Goal: Information Seeking & Learning: Learn about a topic

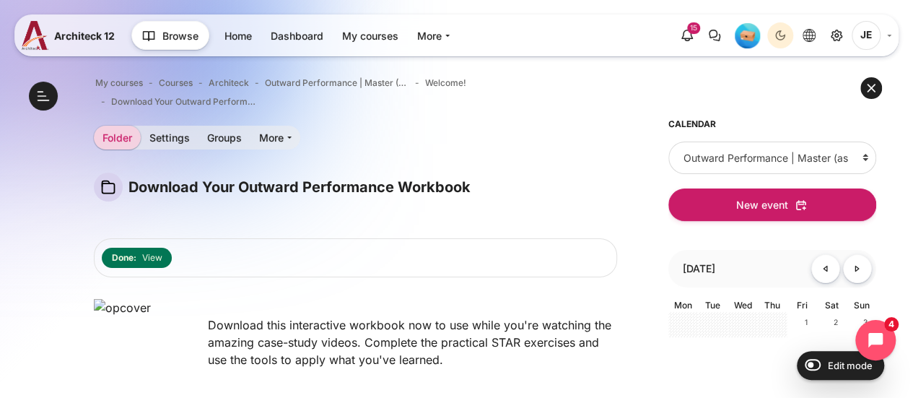
click at [868, 36] on span "JE" at bounding box center [866, 35] width 29 height 29
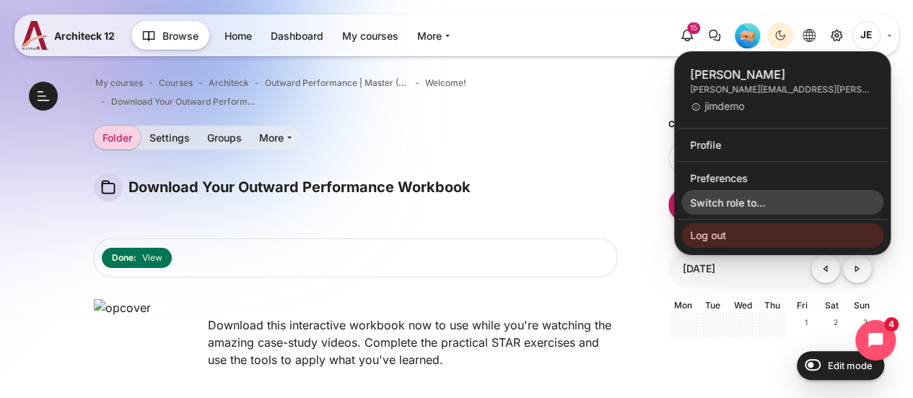
click at [719, 196] on link "Switch role to..." at bounding box center [782, 202] width 202 height 25
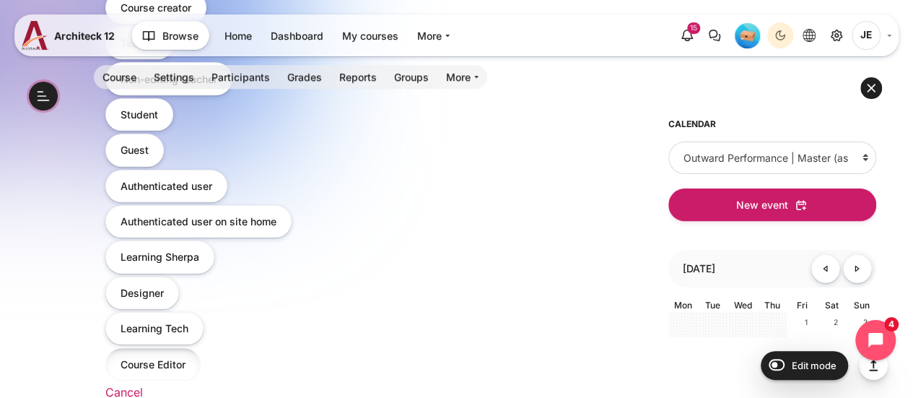
scroll to position [577, 0]
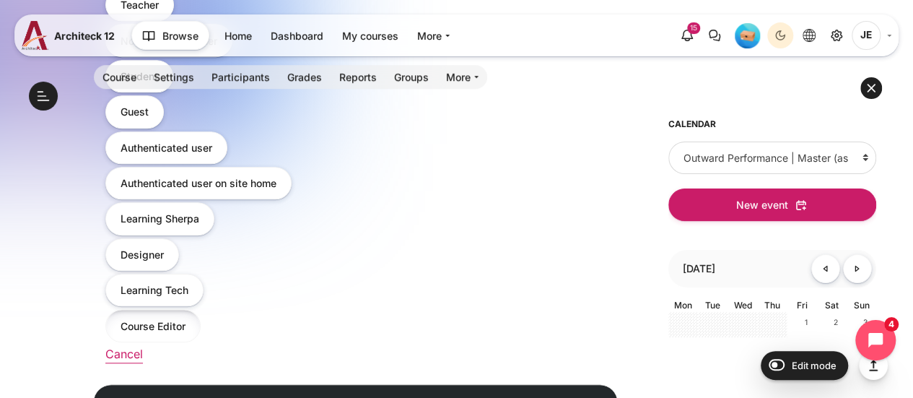
click at [154, 319] on button "Course Editor" at bounding box center [152, 325] width 95 height 32
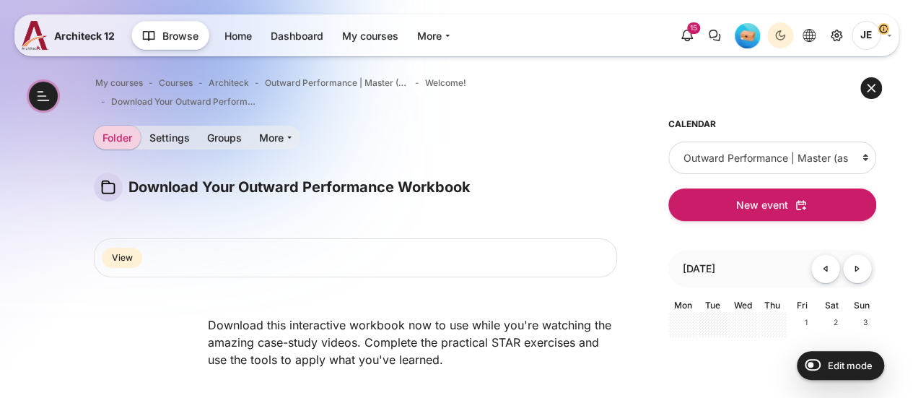
scroll to position [85, 0]
click at [863, 35] on span "JE" at bounding box center [866, 35] width 29 height 29
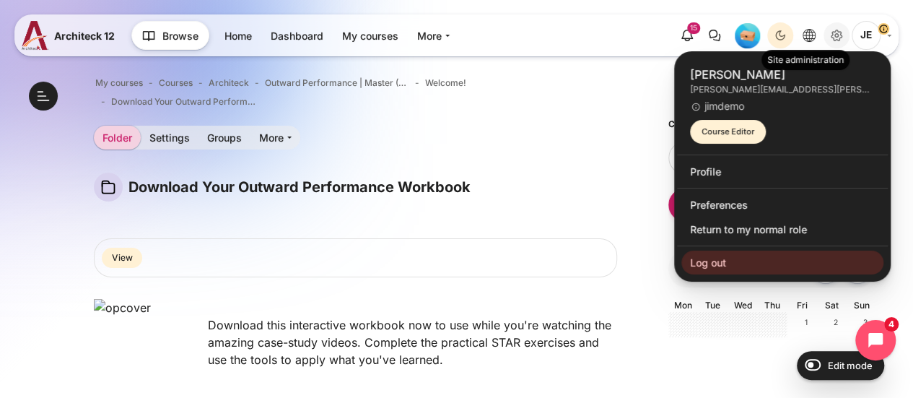
click at [837, 34] on icon "Site administration" at bounding box center [836, 35] width 17 height 17
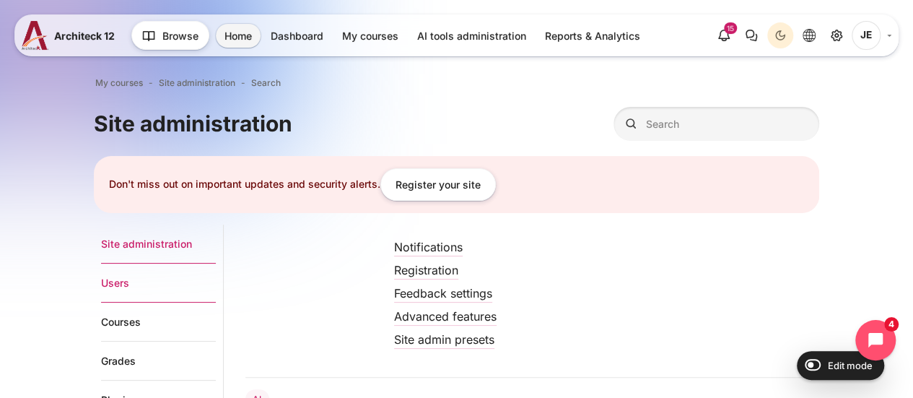
click at [103, 279] on link "Users" at bounding box center [158, 282] width 115 height 39
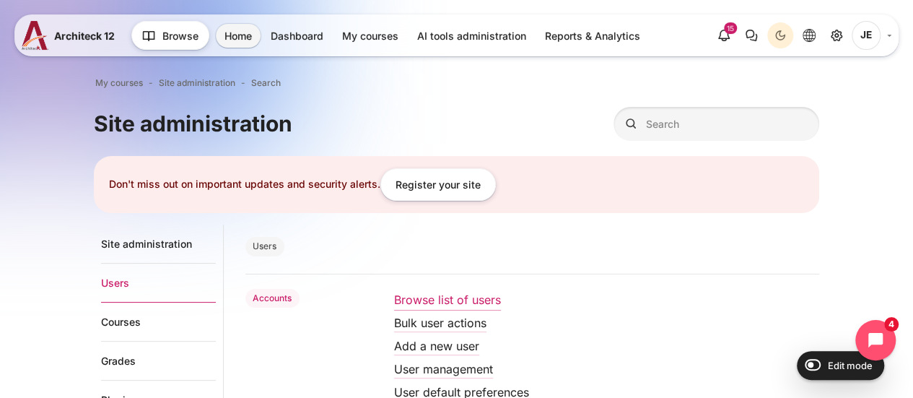
click at [435, 298] on link "Browse list of users" at bounding box center [447, 299] width 107 height 14
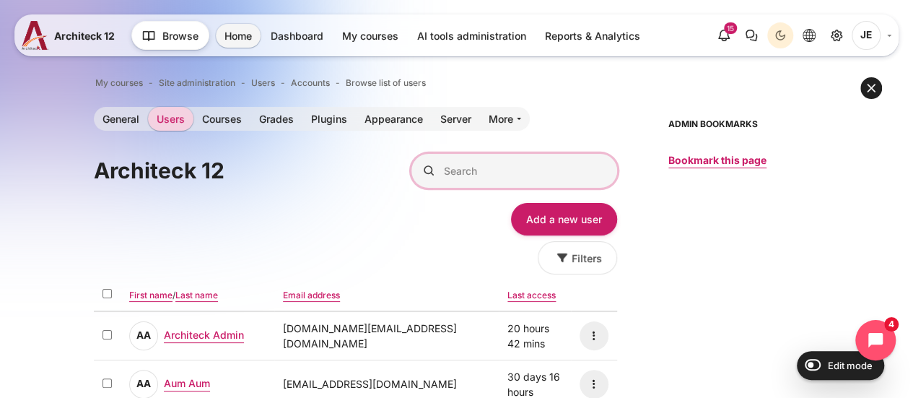
click at [486, 175] on input "Search" at bounding box center [514, 171] width 206 height 34
type input "[PERSON_NAME]"
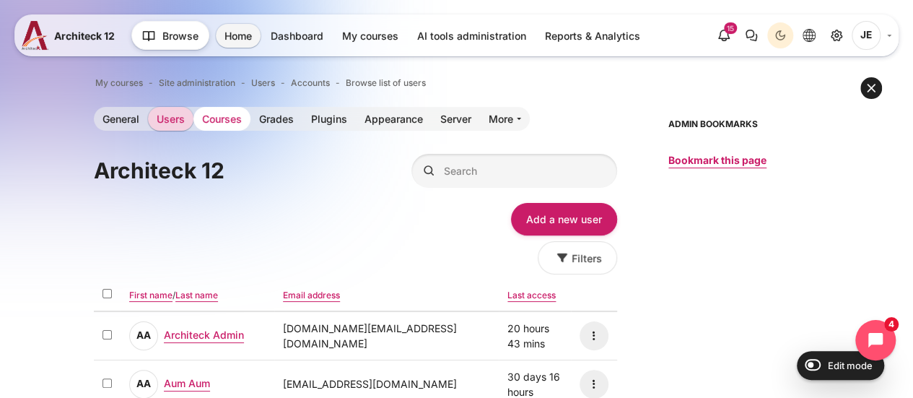
click at [222, 118] on link "Courses" at bounding box center [221, 119] width 57 height 24
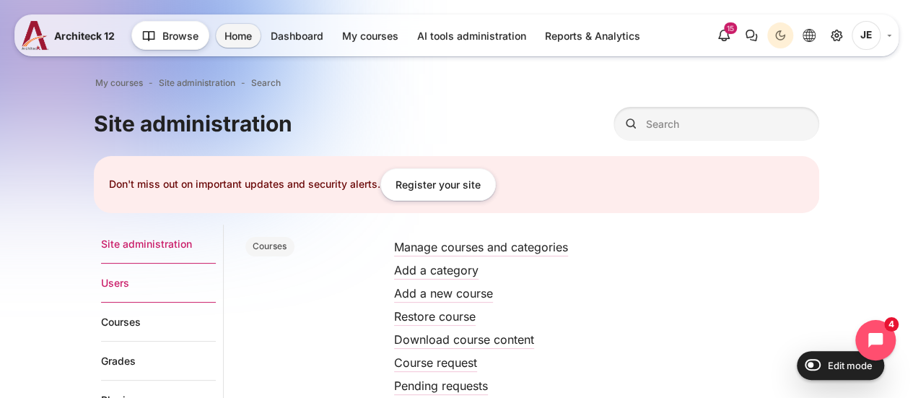
click at [118, 286] on link "Users" at bounding box center [158, 282] width 115 height 39
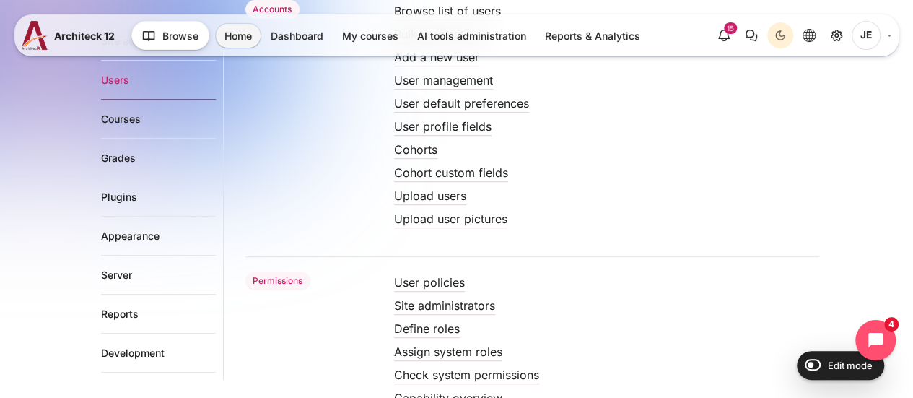
scroll to position [361, 0]
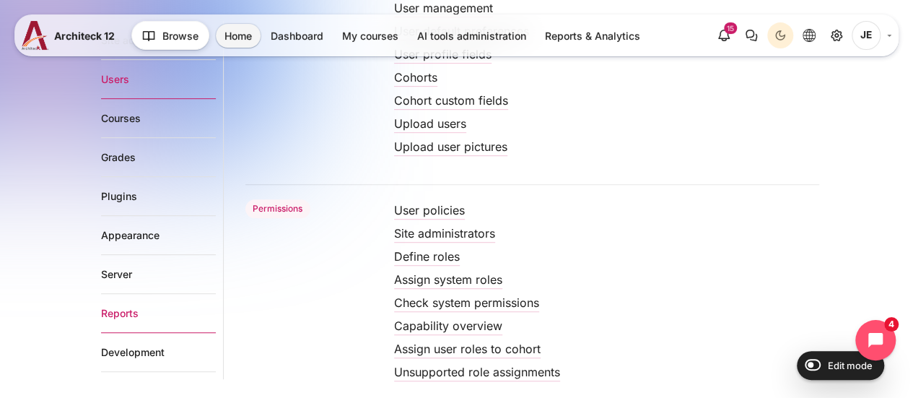
click at [127, 315] on link "Reports" at bounding box center [158, 313] width 115 height 39
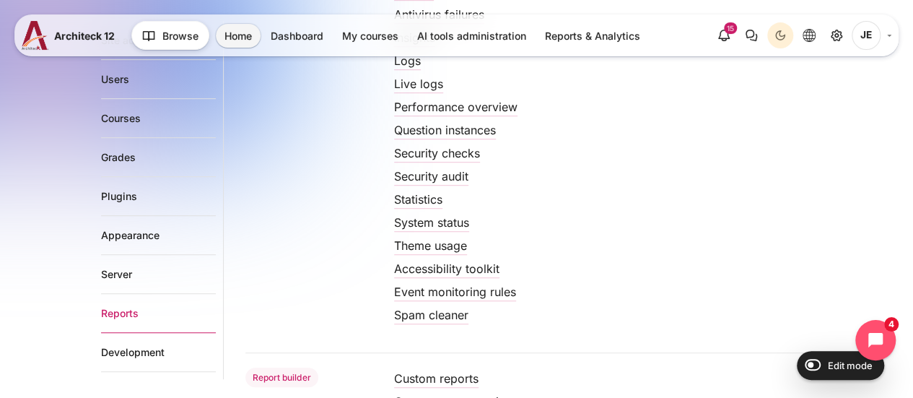
scroll to position [361, 0]
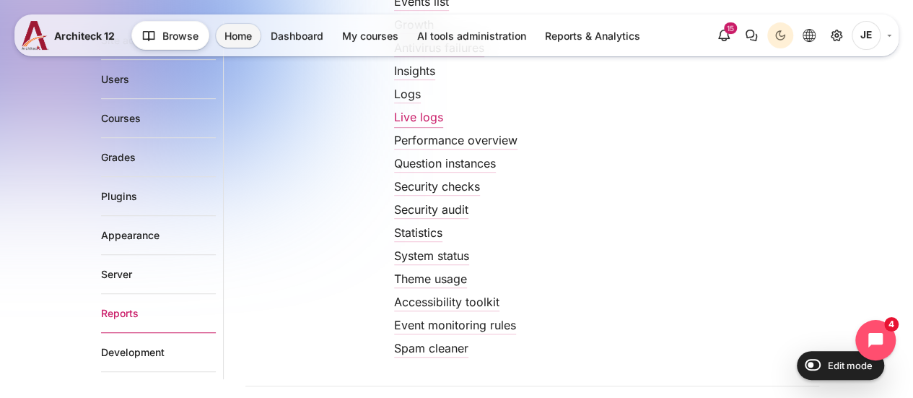
click at [409, 115] on link "Live logs" at bounding box center [418, 117] width 49 height 14
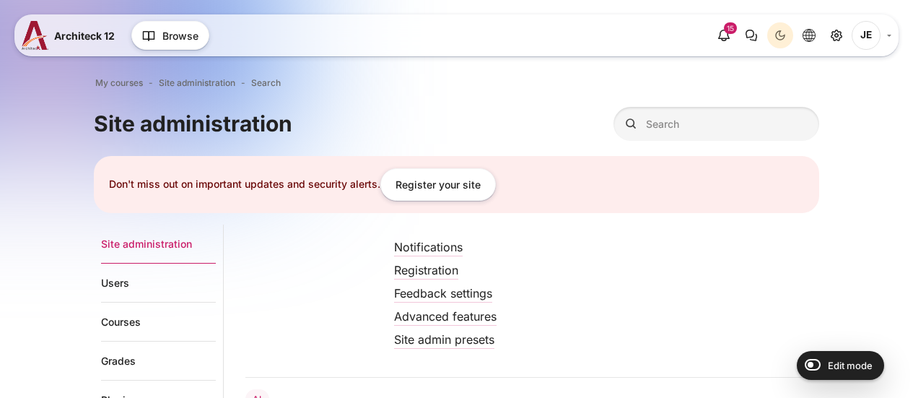
scroll to position [361, 0]
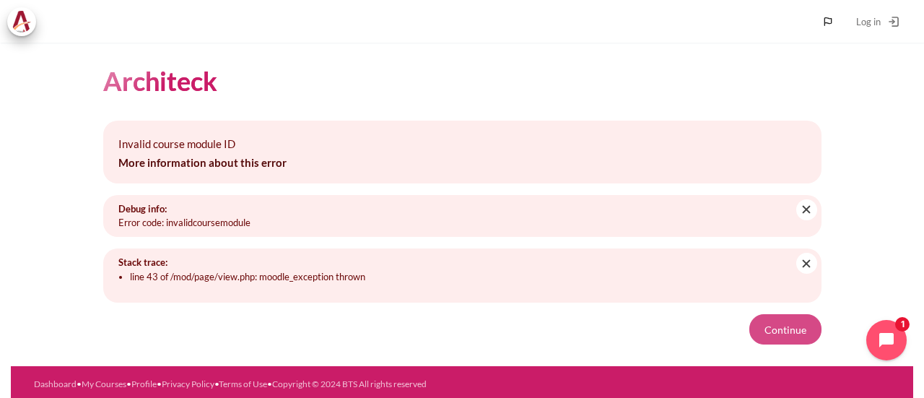
click at [766, 330] on button "Continue" at bounding box center [785, 329] width 72 height 30
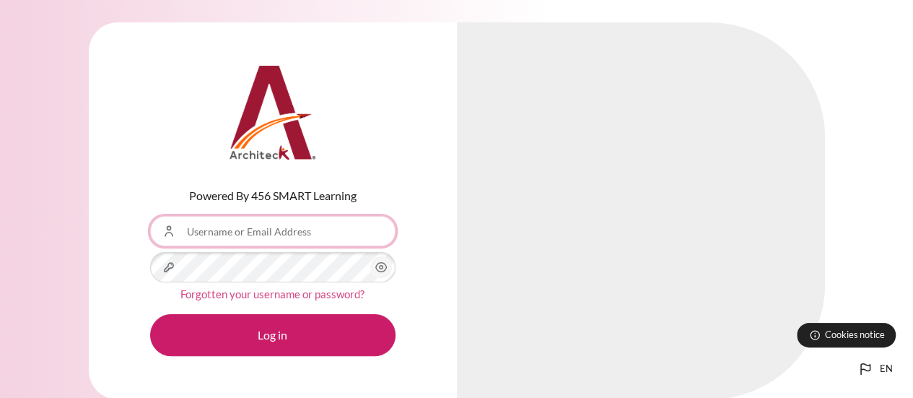
type input "[PERSON_NAME][EMAIL_ADDRESS][PERSON_NAME][DOMAIN_NAME]"
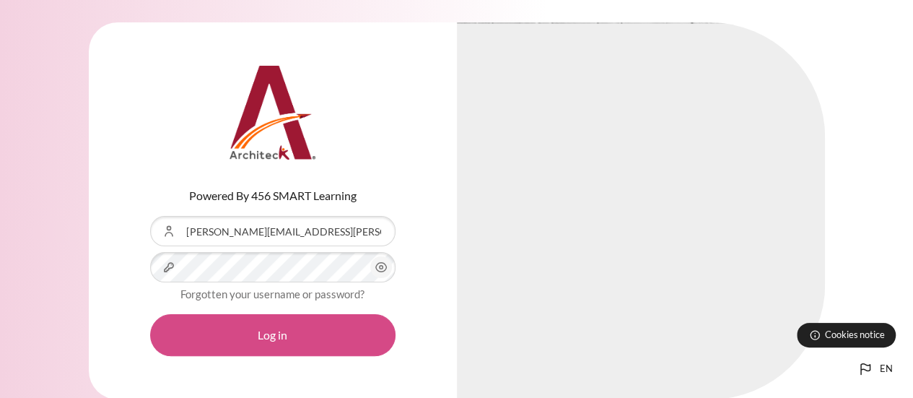
click at [305, 336] on button "Log in" at bounding box center [272, 335] width 245 height 42
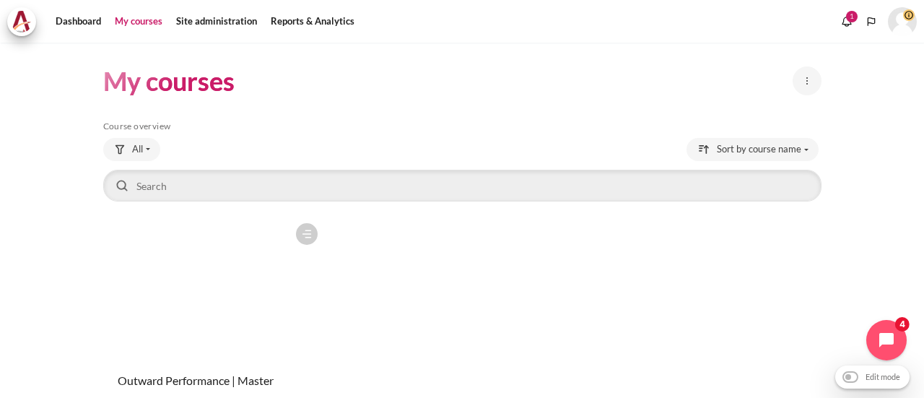
scroll to position [112, 0]
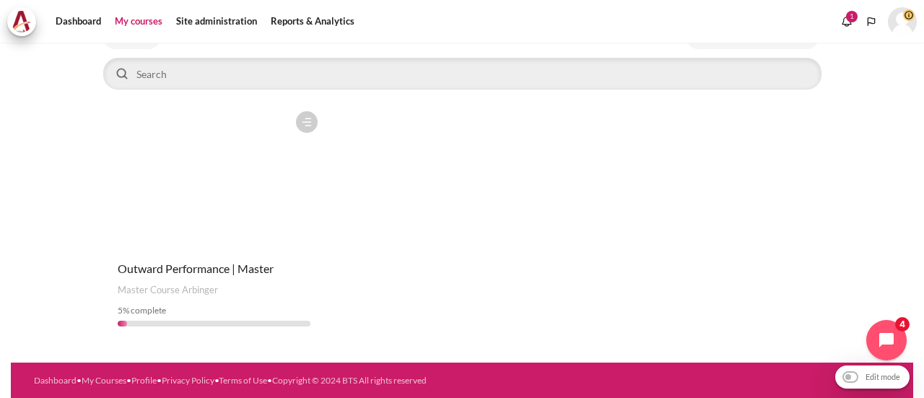
click at [219, 171] on figure "Content" at bounding box center [214, 176] width 222 height 144
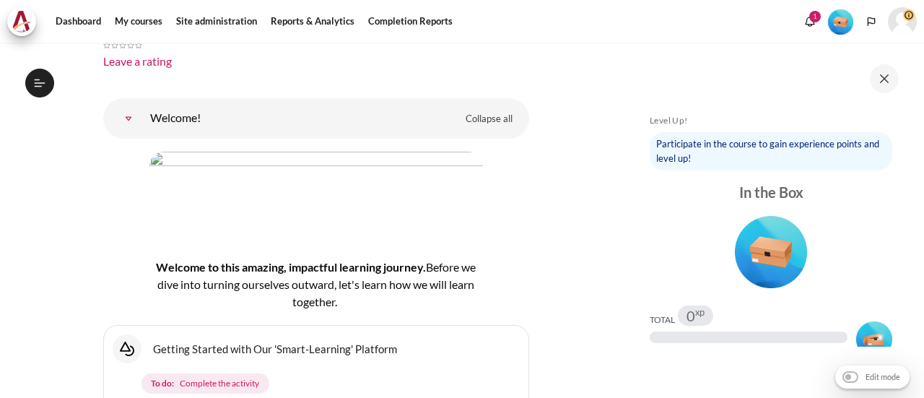
scroll to position [289, 0]
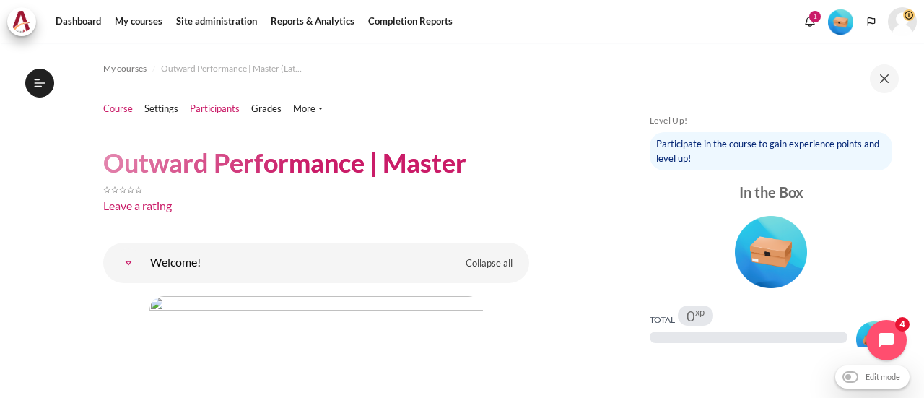
click at [211, 110] on link "Participants" at bounding box center [215, 109] width 50 height 14
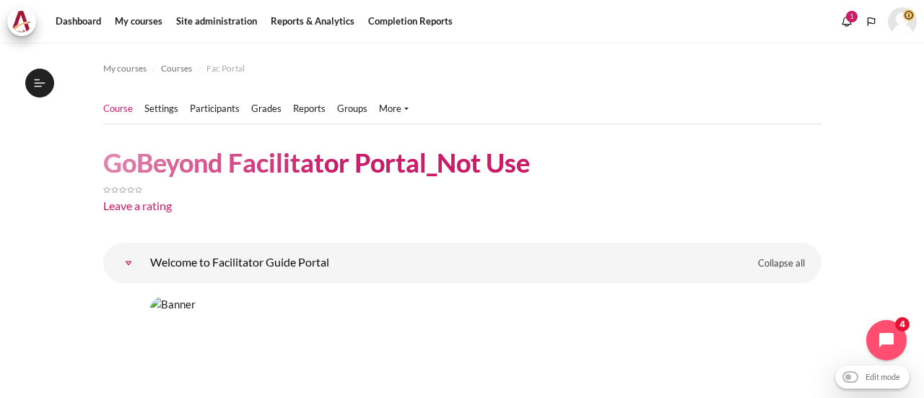
click at [118, 112] on link "Course" at bounding box center [118, 109] width 30 height 14
click at [139, 21] on link "My courses" at bounding box center [139, 21] width 58 height 29
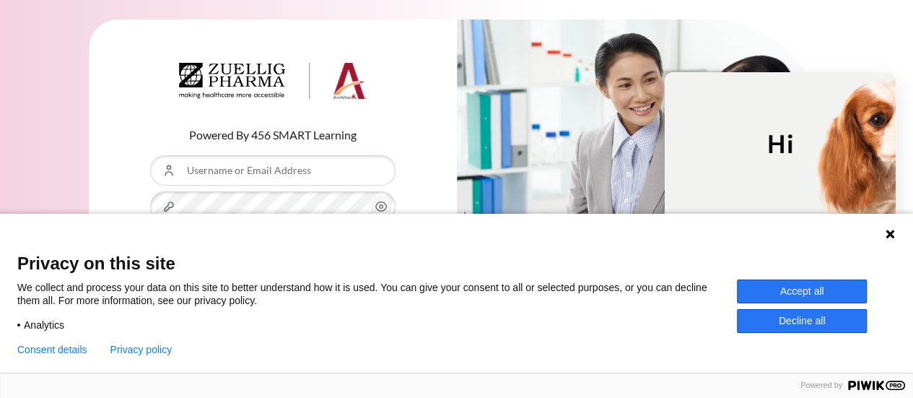
scroll to position [3, 0]
type input "[PERSON_NAME][EMAIL_ADDRESS][PERSON_NAME][DOMAIN_NAME]"
click at [797, 295] on button "Accept all" at bounding box center [802, 291] width 130 height 24
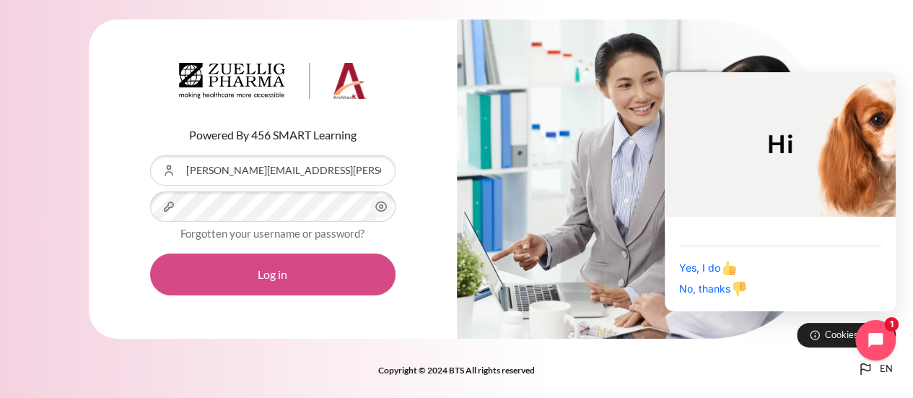
click at [267, 276] on button "Log in" at bounding box center [272, 274] width 245 height 42
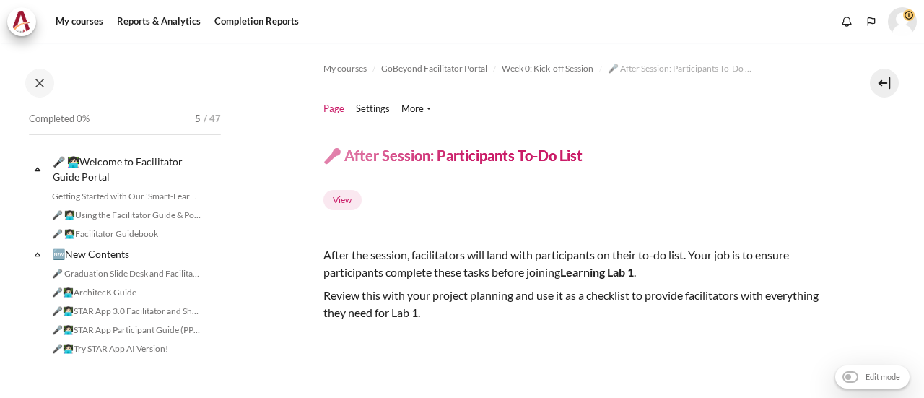
scroll to position [549, 0]
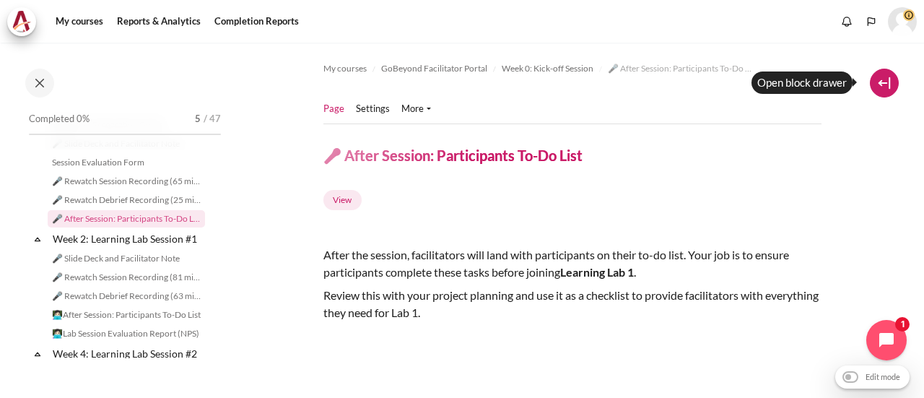
click at [888, 90] on button at bounding box center [884, 83] width 29 height 29
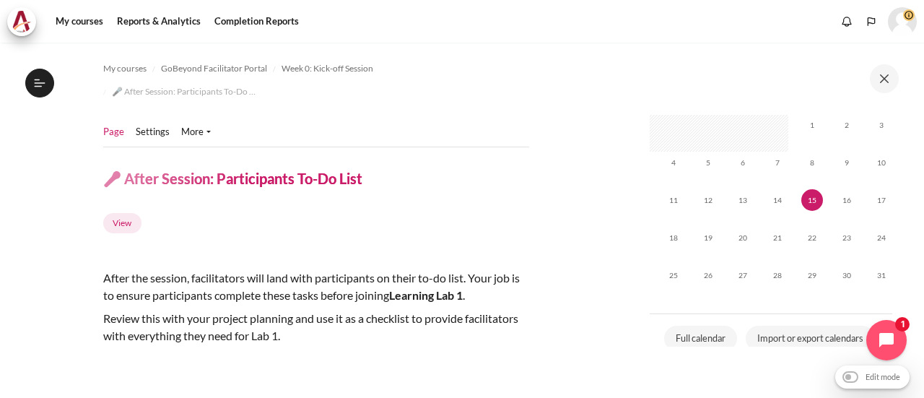
scroll to position [0, 0]
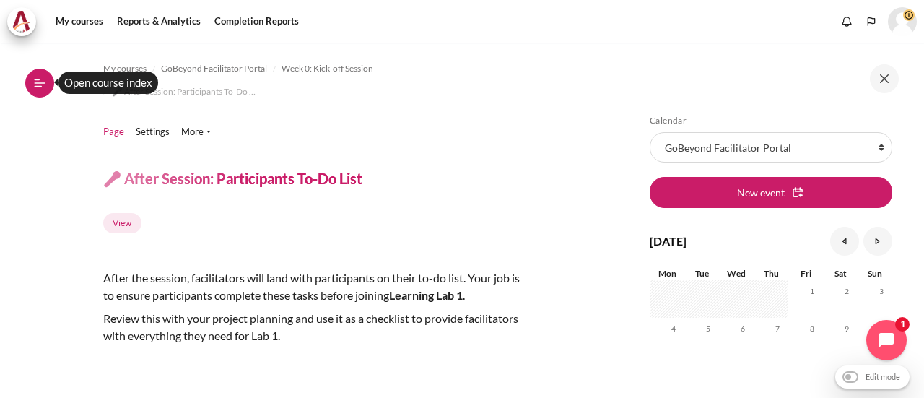
click at [43, 82] on icon at bounding box center [39, 82] width 13 height 13
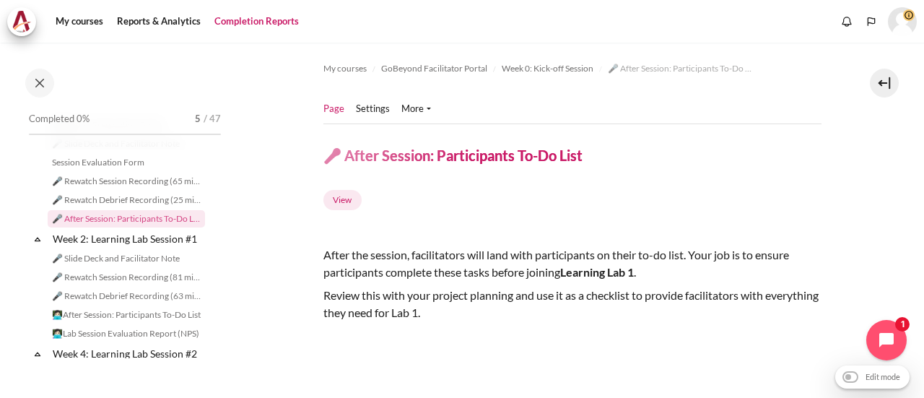
click at [242, 21] on link "Completion Reports" at bounding box center [256, 21] width 95 height 29
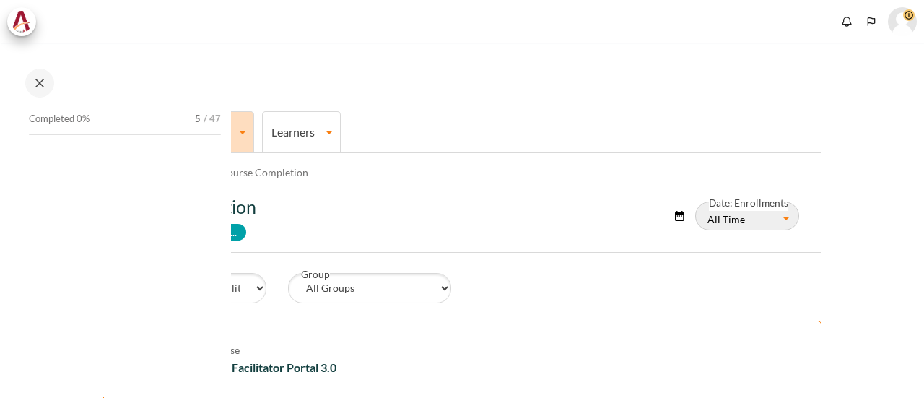
select select "Content"
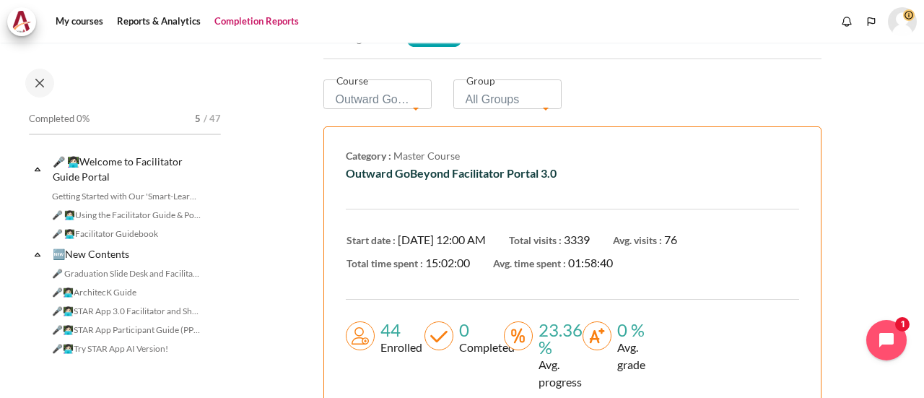
scroll to position [217, 0]
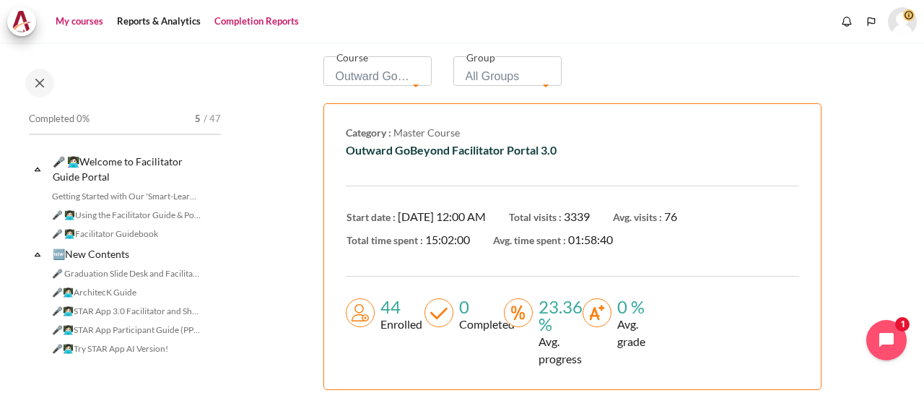
click at [85, 22] on link "My courses" at bounding box center [80, 21] width 58 height 29
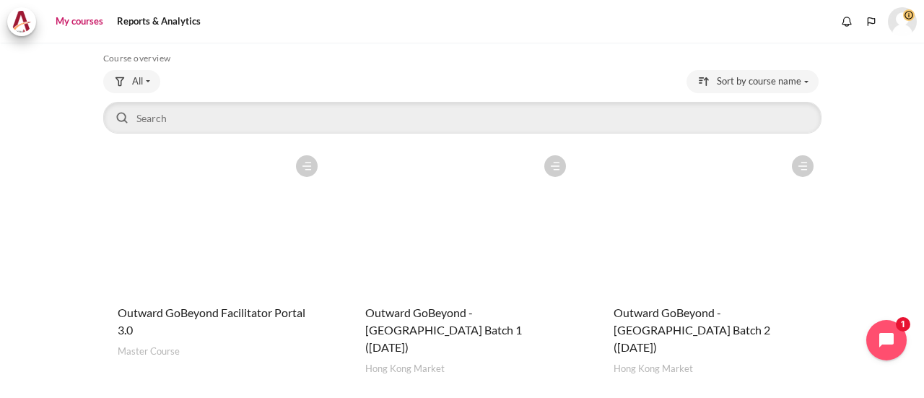
scroll to position [144, 0]
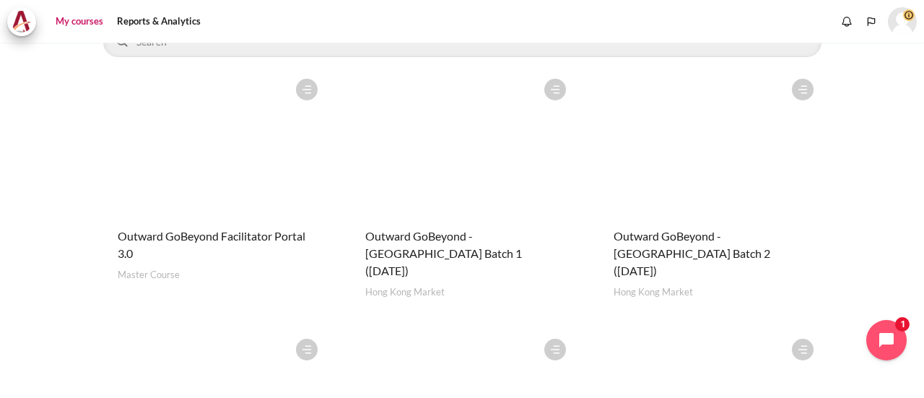
click at [445, 134] on figure "Content" at bounding box center [462, 143] width 222 height 144
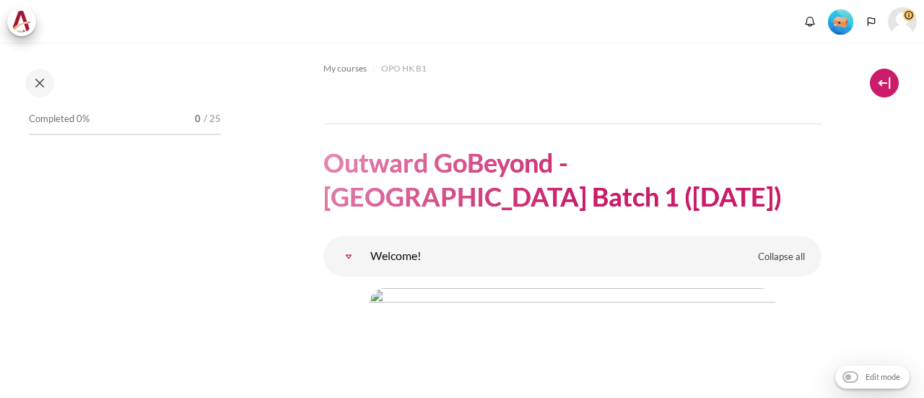
click at [882, 82] on button at bounding box center [884, 83] width 29 height 29
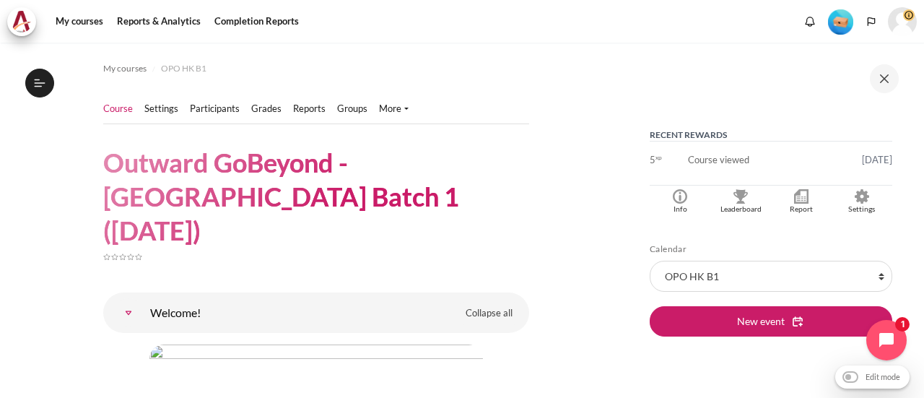
scroll to position [361, 0]
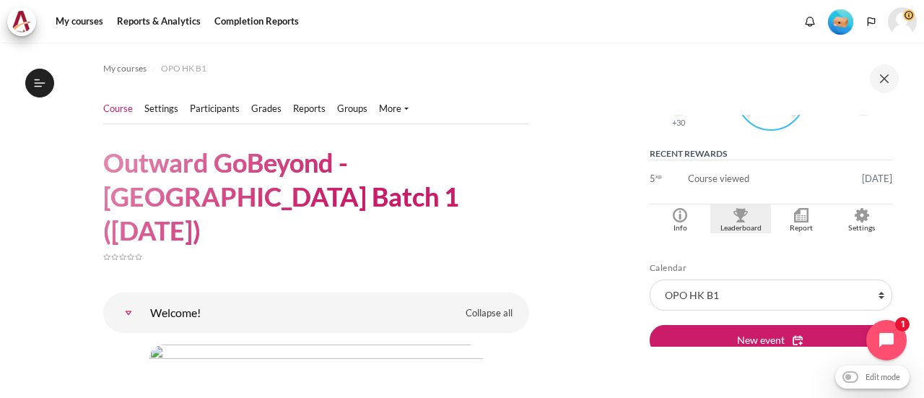
click at [737, 220] on img "Blocks" at bounding box center [740, 215] width 14 height 14
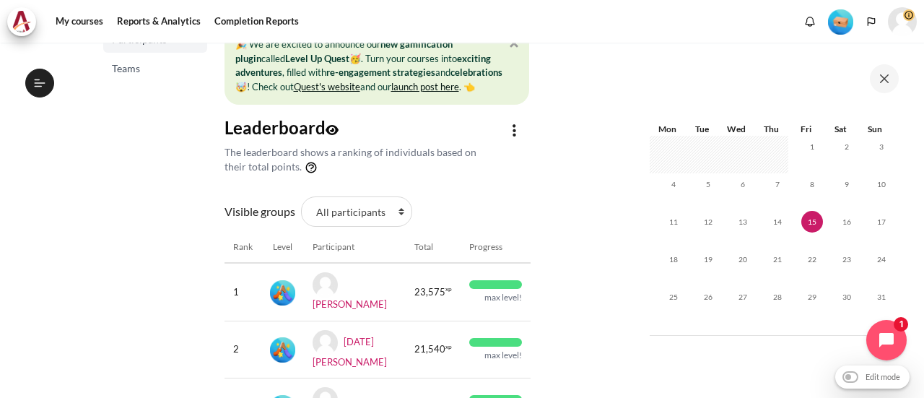
scroll to position [361, 0]
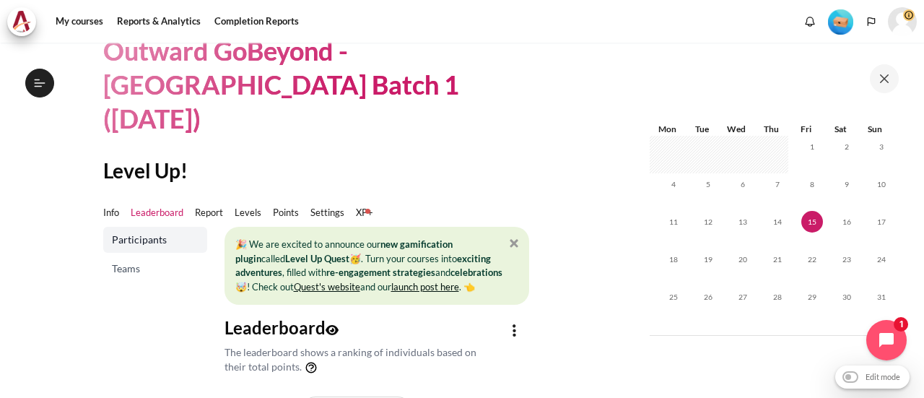
scroll to position [0, 0]
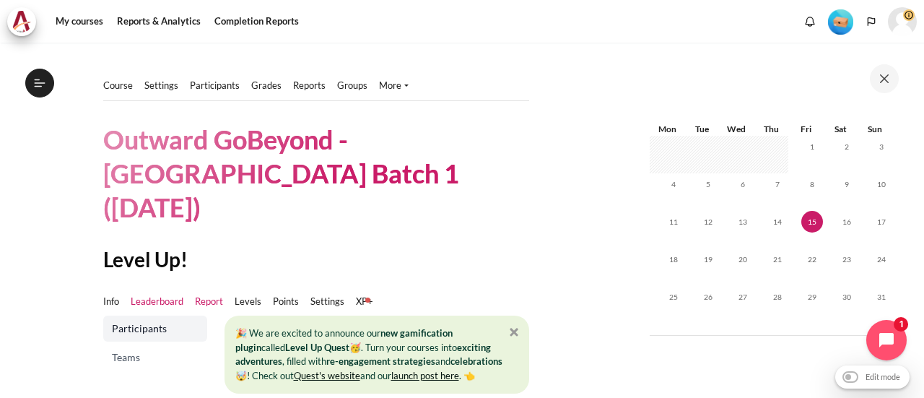
click at [208, 294] on link "Report" at bounding box center [209, 301] width 28 height 14
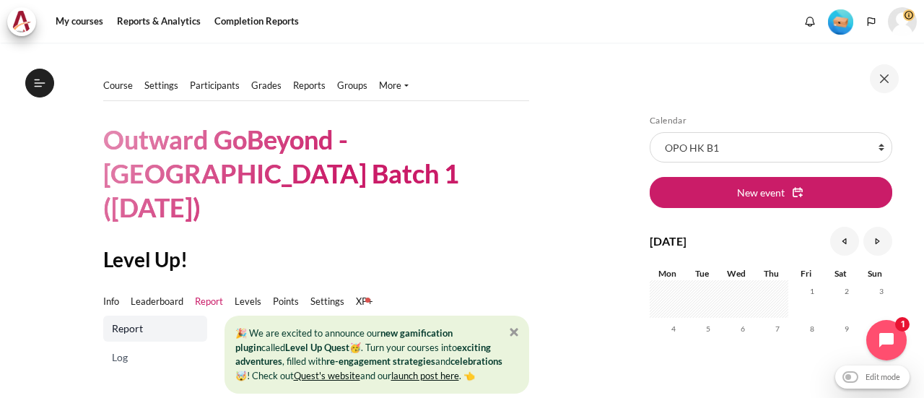
scroll to position [72, 0]
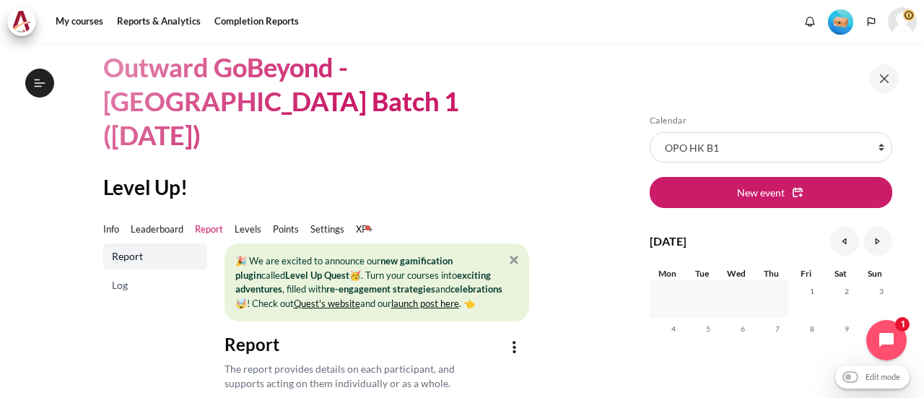
click at [124, 278] on span "Log" at bounding box center [156, 285] width 89 height 14
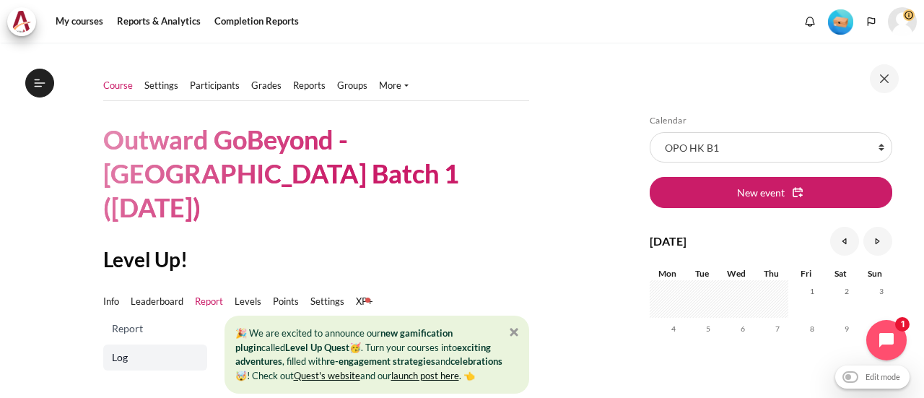
click at [118, 87] on link "Course" at bounding box center [118, 86] width 30 height 14
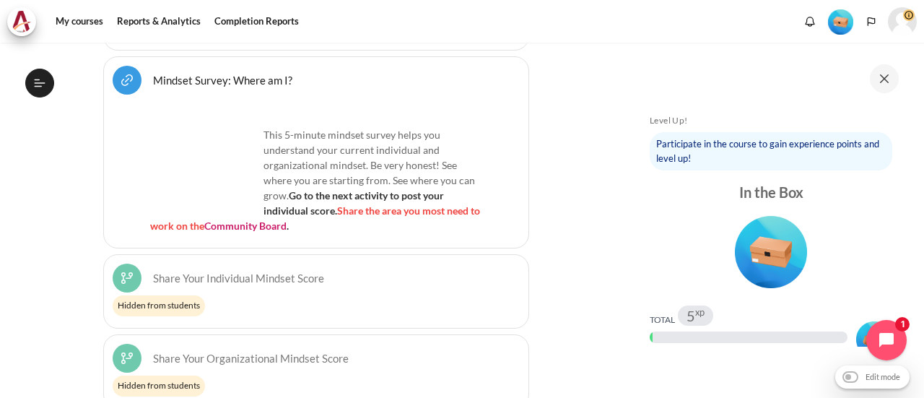
scroll to position [938, 0]
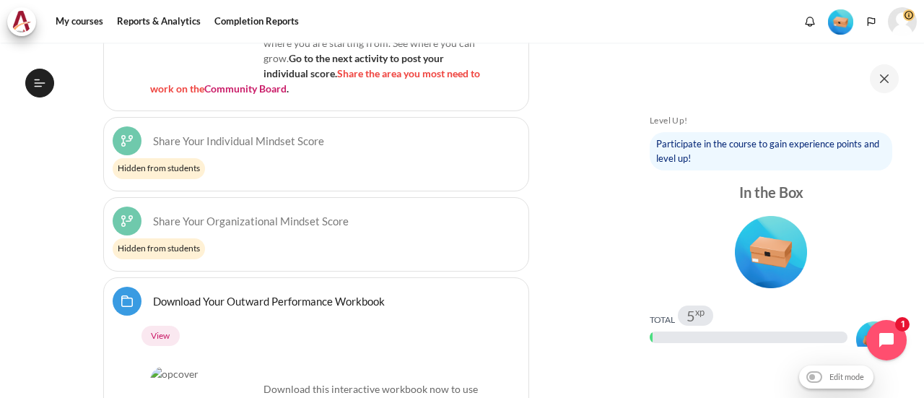
click at [38, 84] on icon at bounding box center [39, 82] width 13 height 13
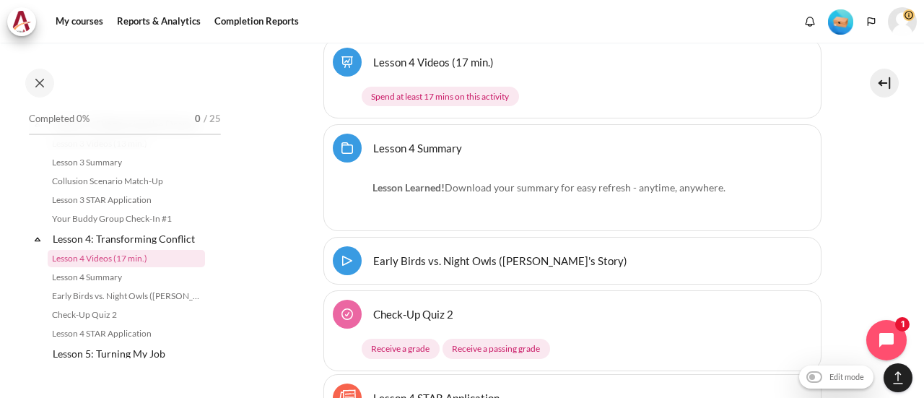
scroll to position [4619, 0]
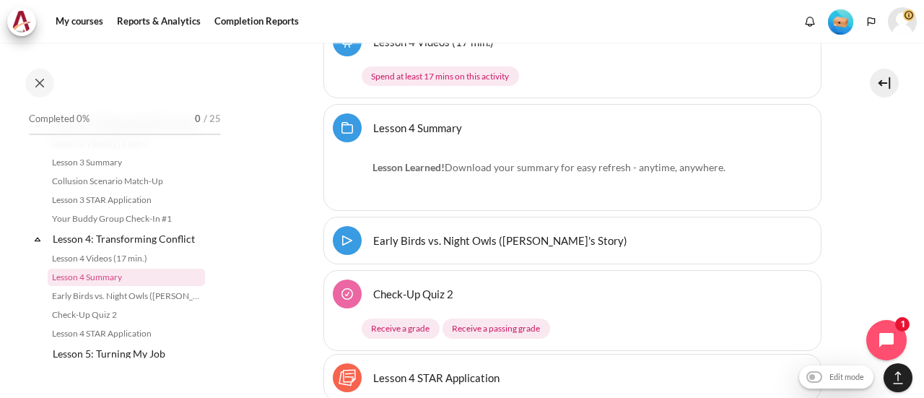
click at [452, 233] on link "Early Birds vs. Night Owls (Macro's Story) Video Time" at bounding box center [500, 240] width 254 height 14
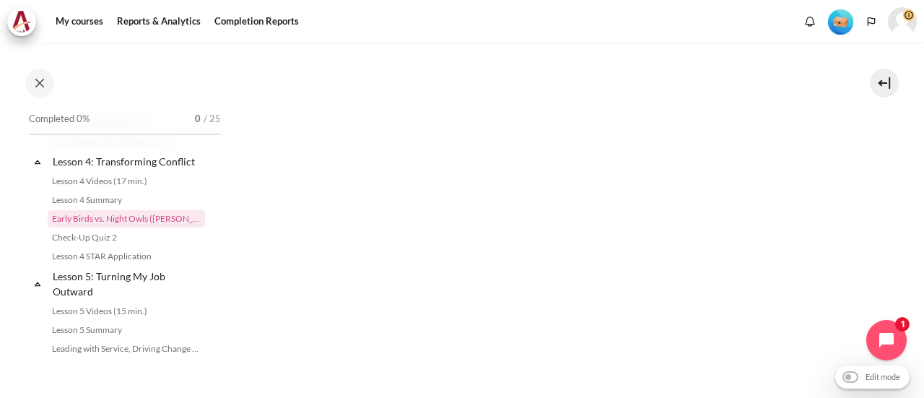
scroll to position [722, 0]
